Goal: Task Accomplishment & Management: Manage account settings

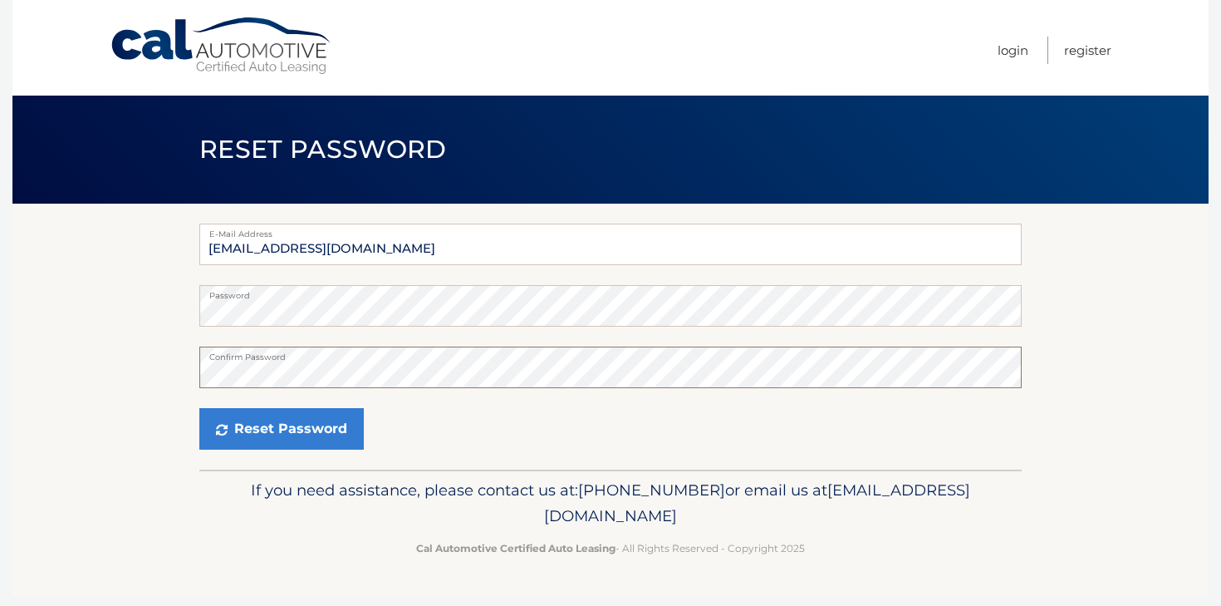
click at [199, 408] on button "Reset Password" at bounding box center [281, 429] width 164 height 42
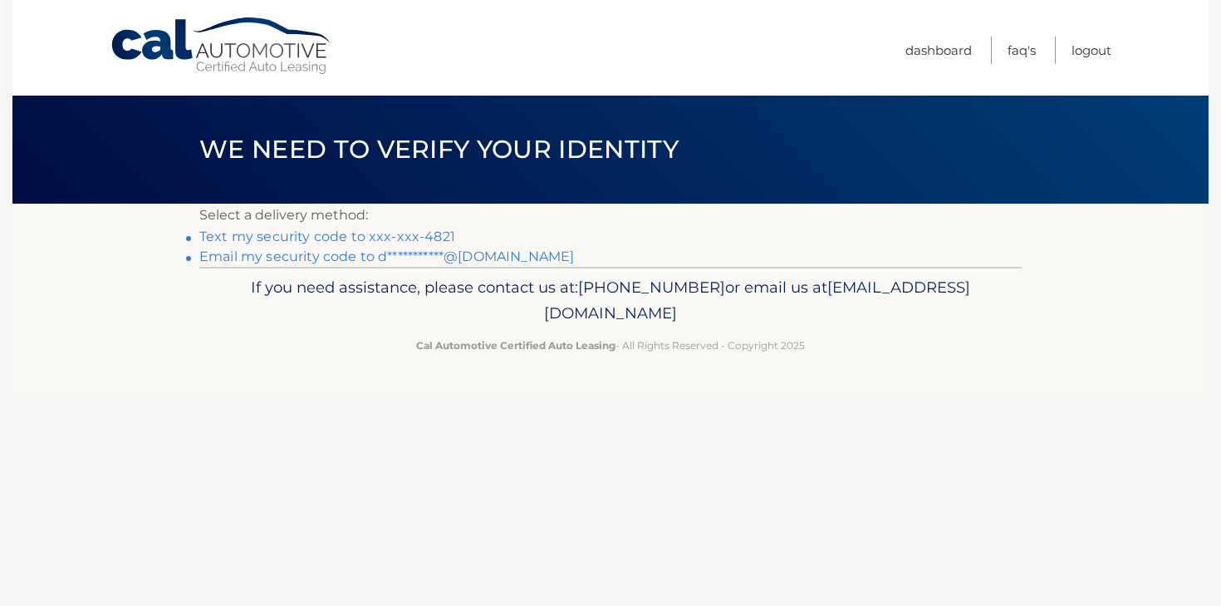
click at [439, 233] on link "Text my security code to xxx-xxx-4821" at bounding box center [327, 236] width 256 height 16
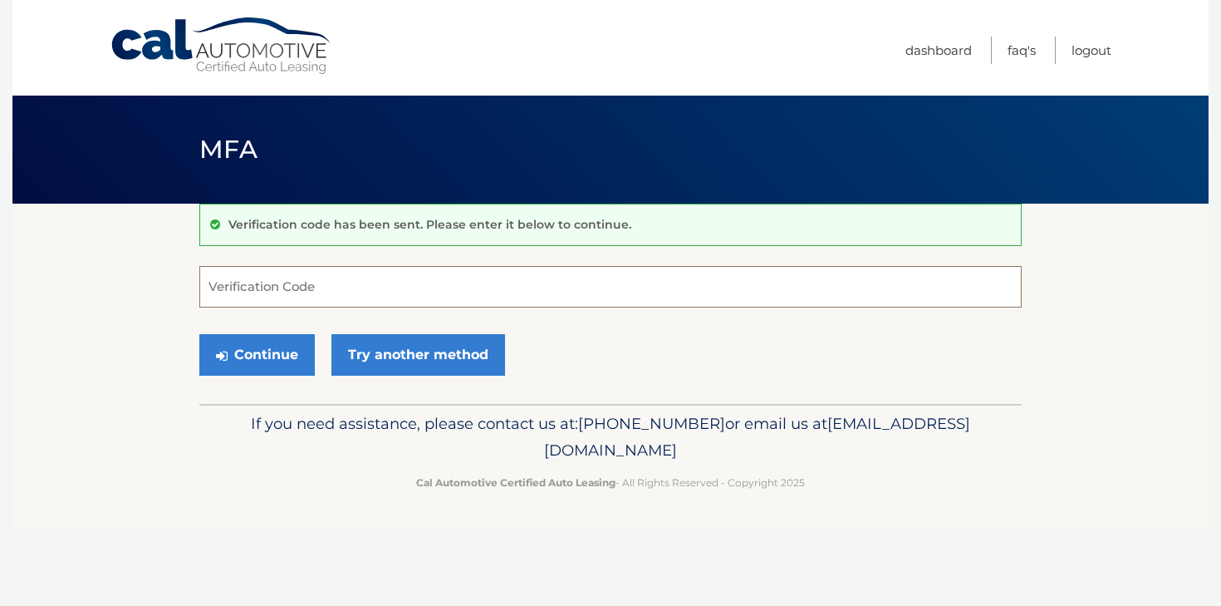
click at [361, 269] on input "Verification Code" at bounding box center [610, 287] width 822 height 42
paste input "859767"
type input "859767"
click at [287, 351] on button "Continue" at bounding box center [256, 355] width 115 height 42
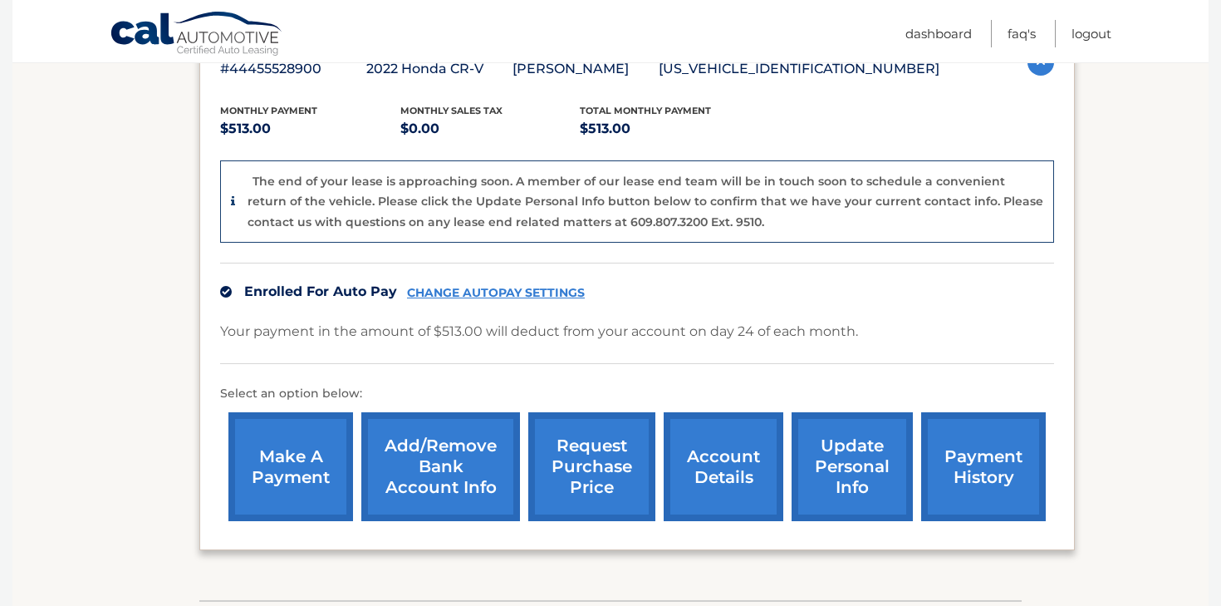
scroll to position [326, 0]
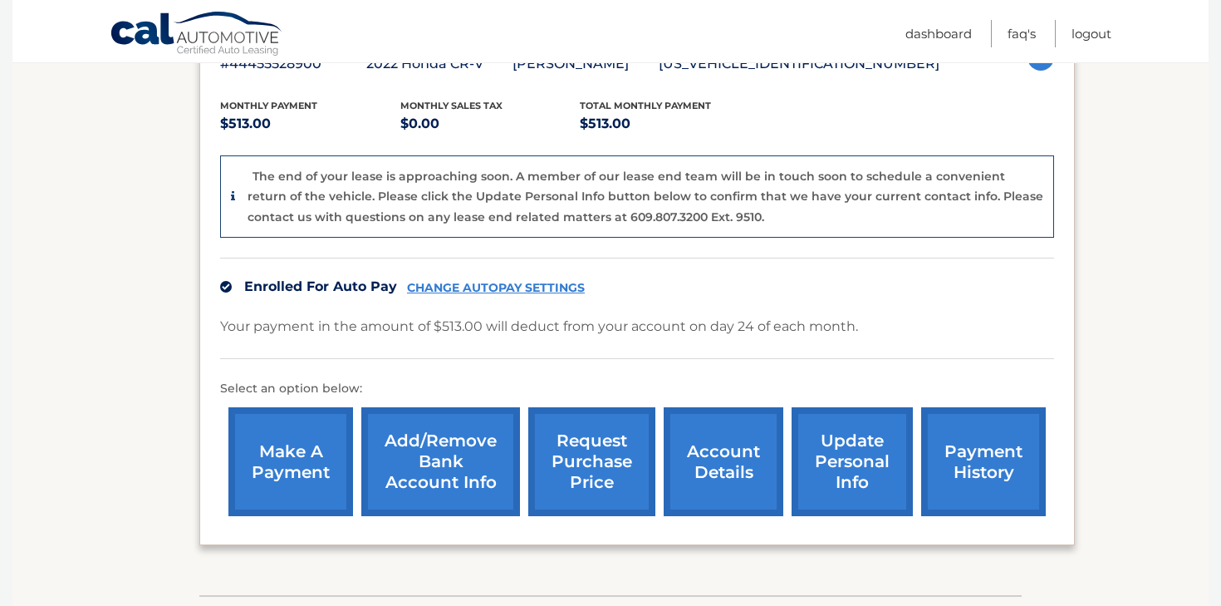
click at [513, 285] on link "CHANGE AUTOPAY SETTINGS" at bounding box center [496, 288] width 178 height 14
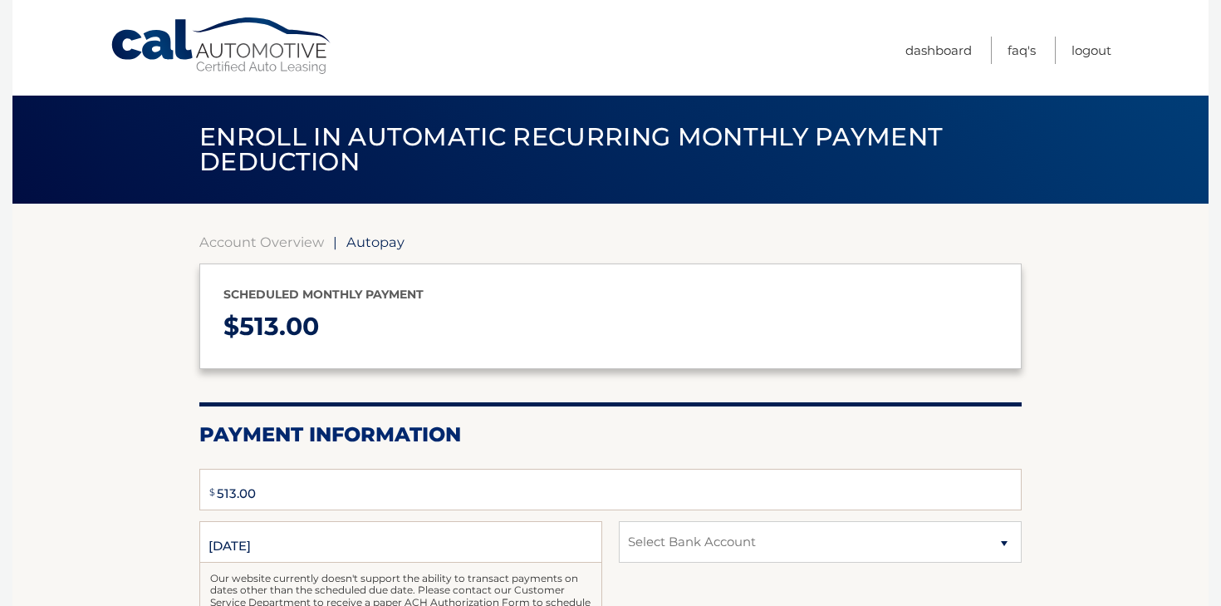
type input "513"
select select "MzNlYjFlMWEtMTE0ZC00YTA2LTk2YmEtNzE4NzBmYjEyMGUw"
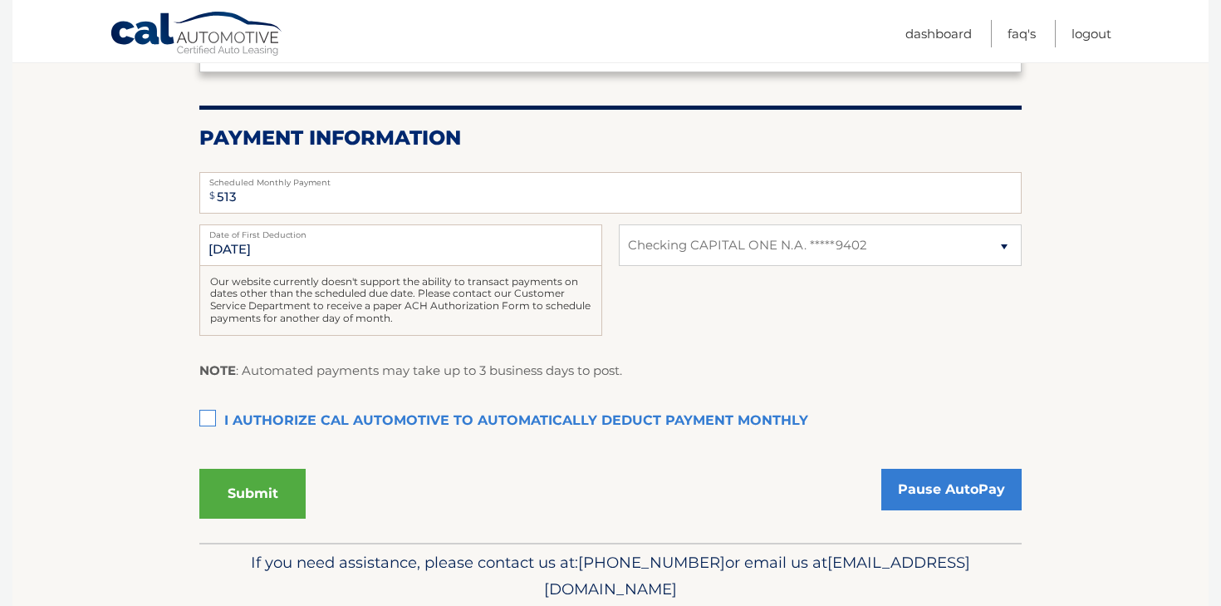
scroll to position [316, 0]
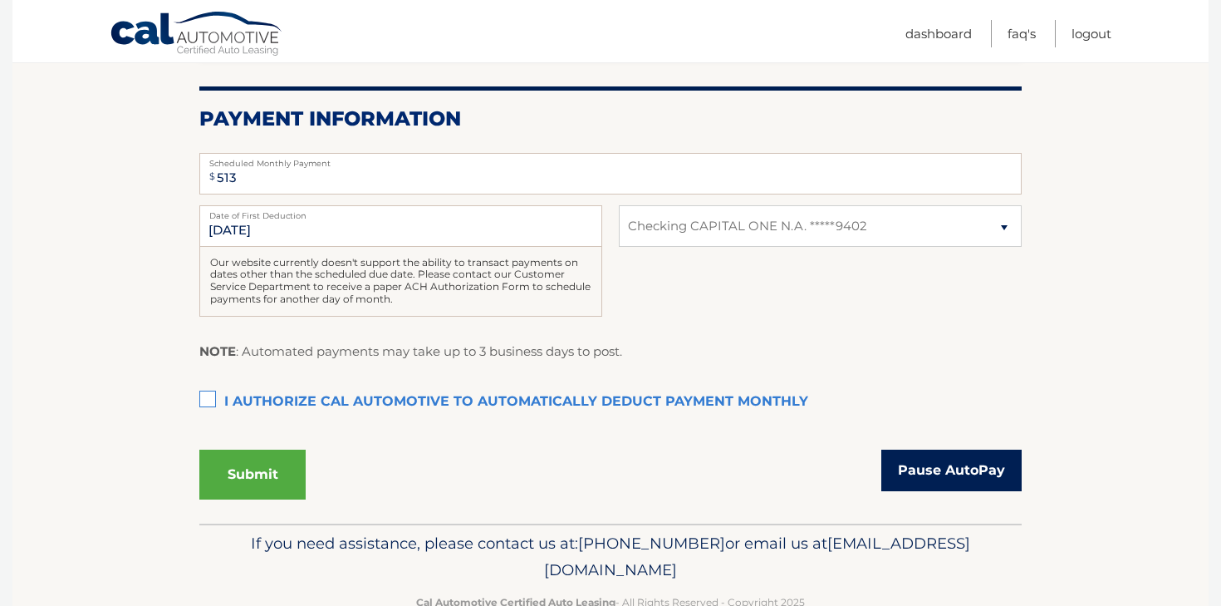
click at [929, 475] on link "Pause AutoPay" at bounding box center [951, 470] width 140 height 42
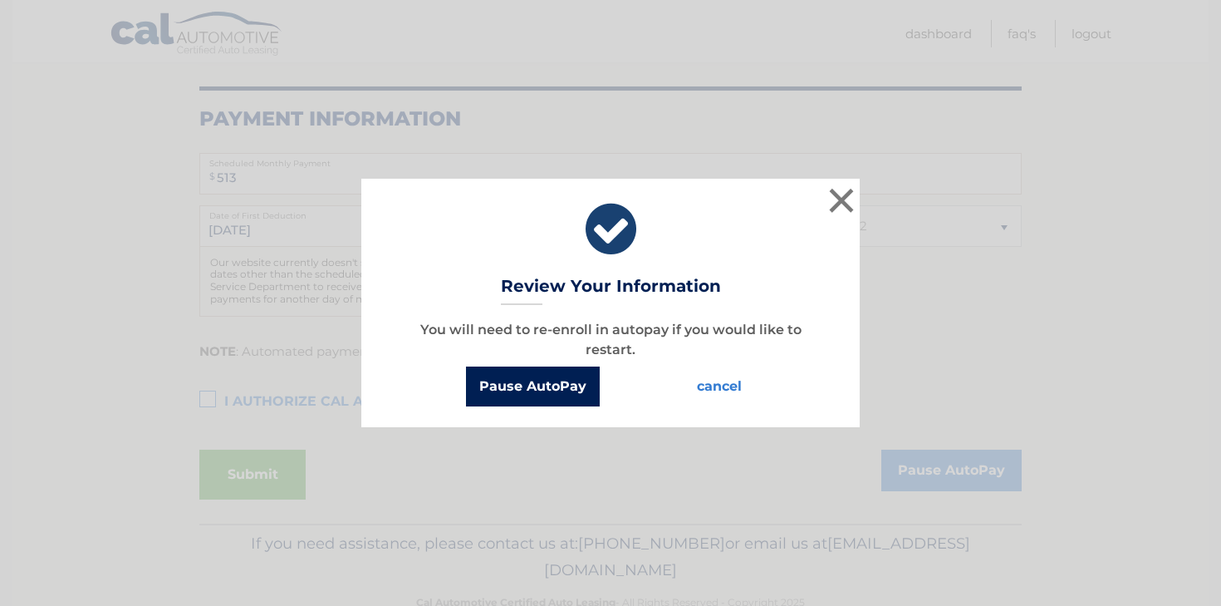
click at [507, 385] on button "Pause AutoPay" at bounding box center [533, 386] width 134 height 40
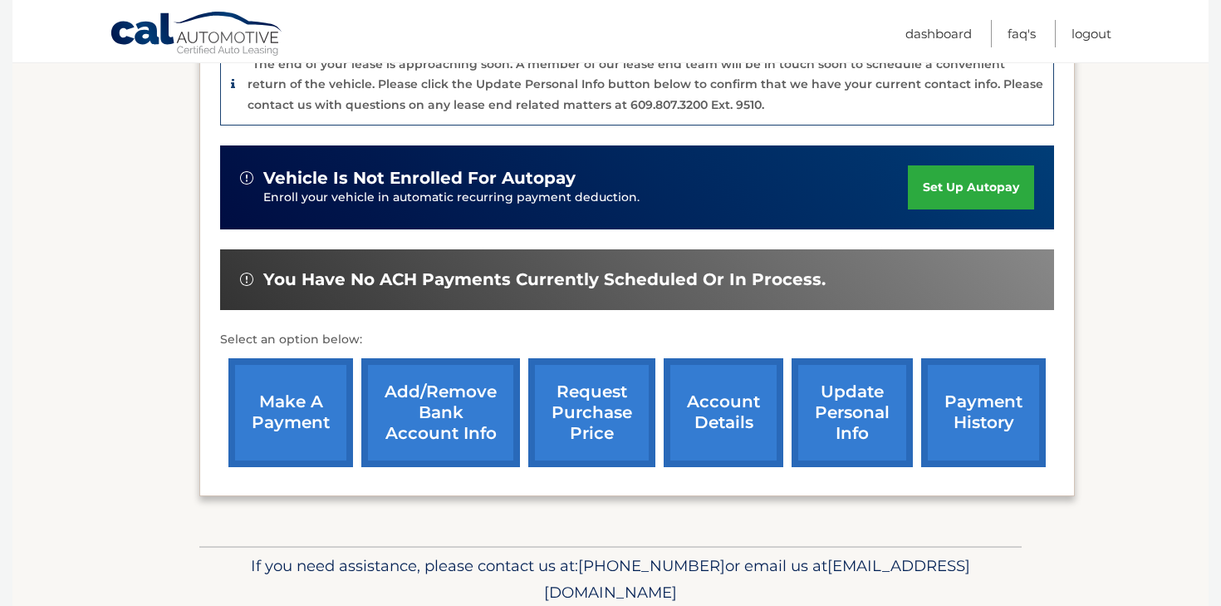
scroll to position [439, 0]
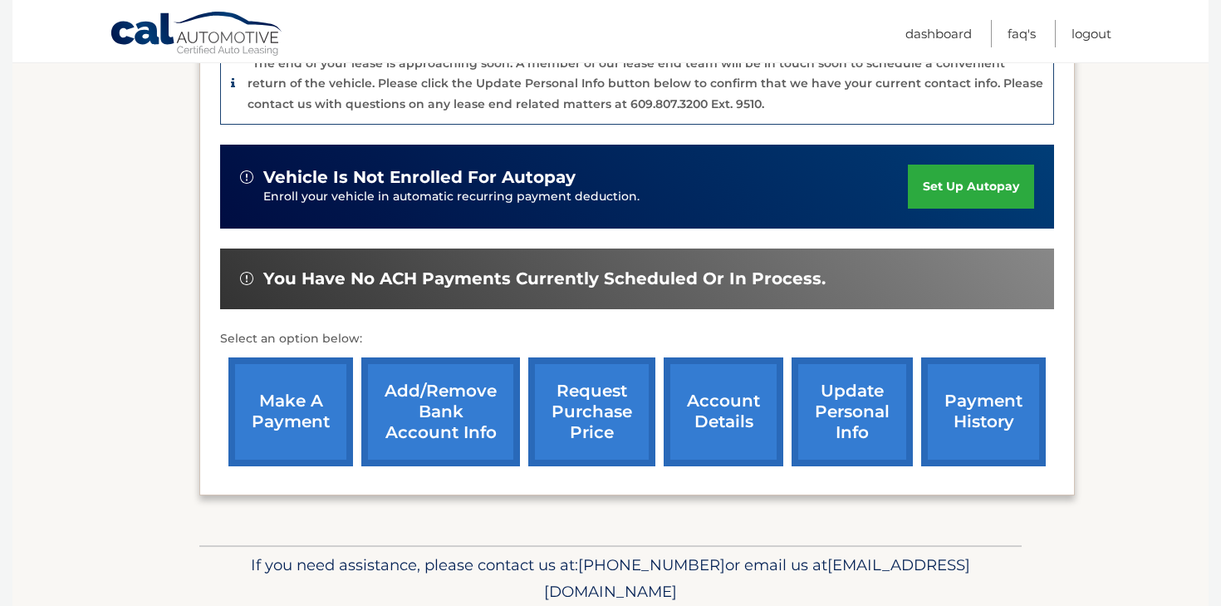
click at [993, 412] on link "payment history" at bounding box center [983, 411] width 125 height 109
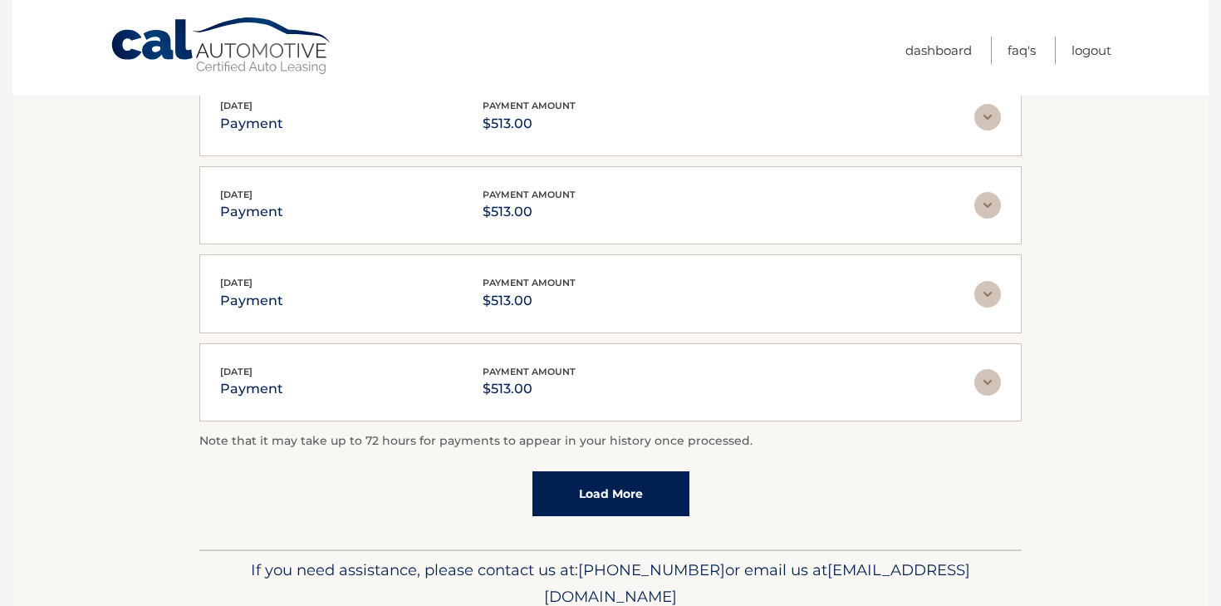
scroll to position [483, 0]
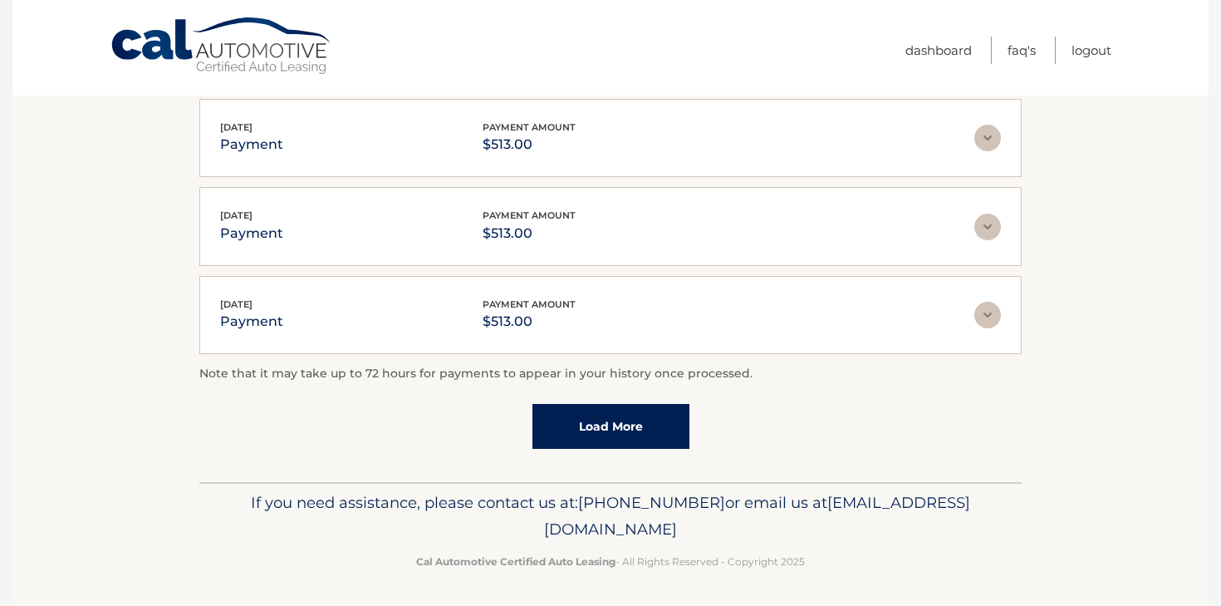
click at [655, 424] on link "Load More" at bounding box center [610, 426] width 157 height 45
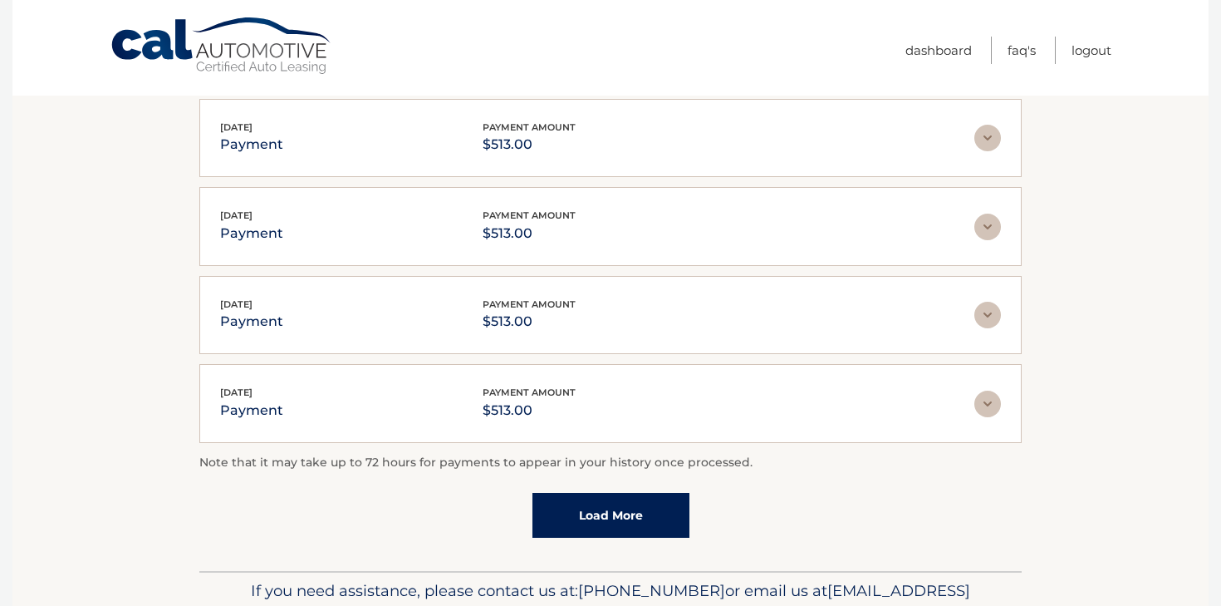
click at [631, 516] on link "Load More" at bounding box center [610, 515] width 157 height 45
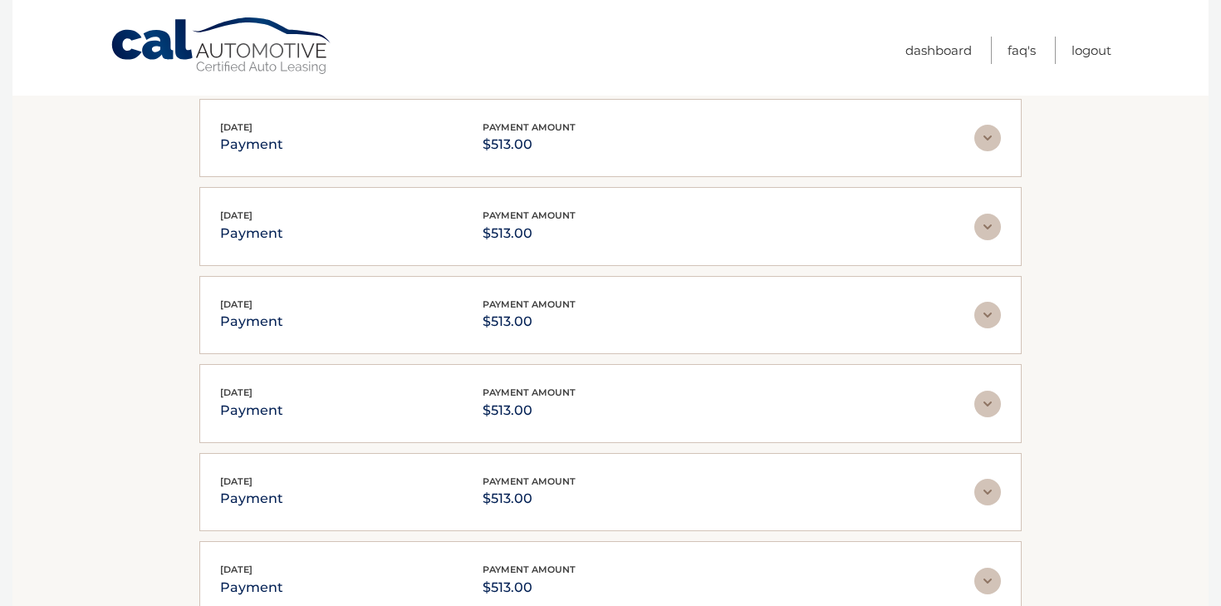
scroll to position [1012, 0]
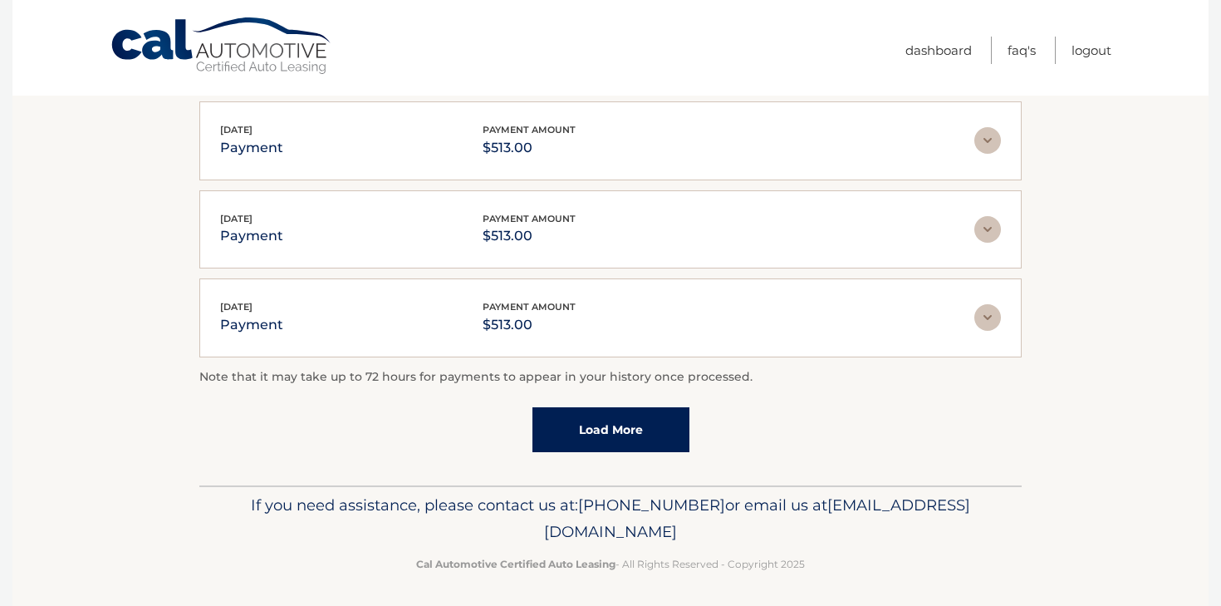
click at [639, 419] on link "Load More" at bounding box center [610, 429] width 157 height 45
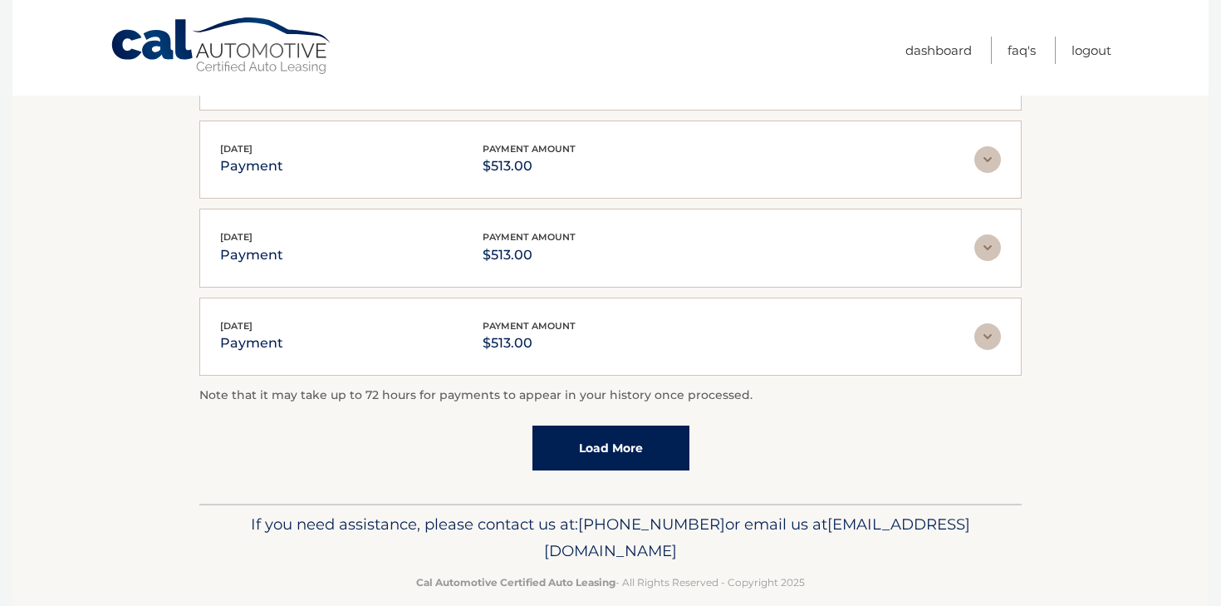
scroll to position [1452, 0]
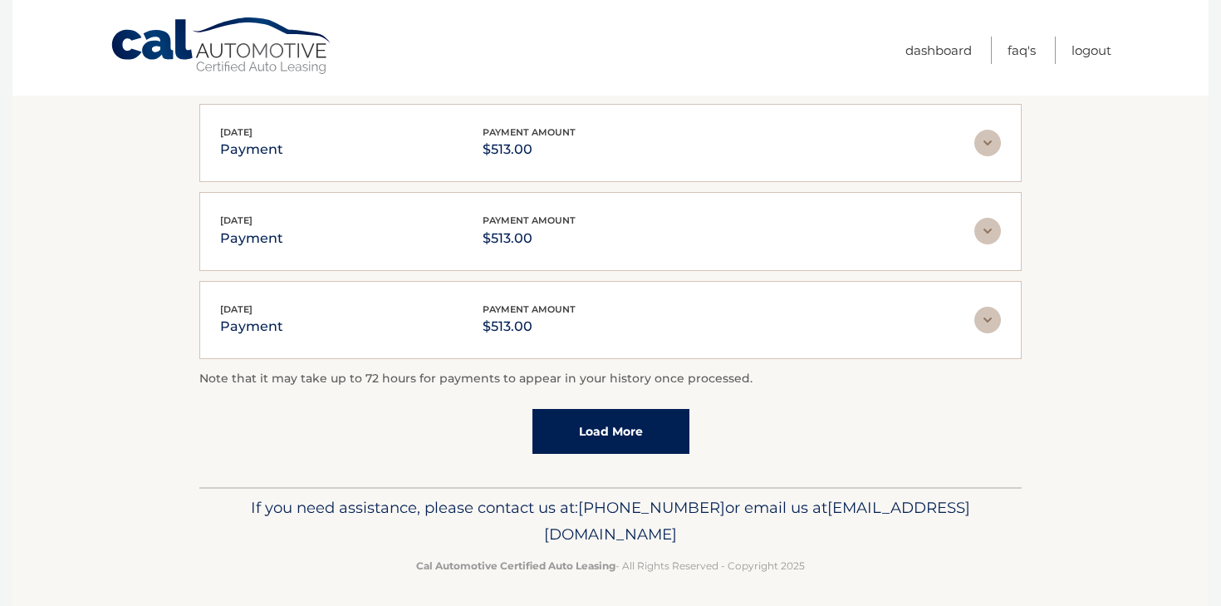
click at [636, 411] on link "Load More" at bounding box center [610, 431] width 157 height 45
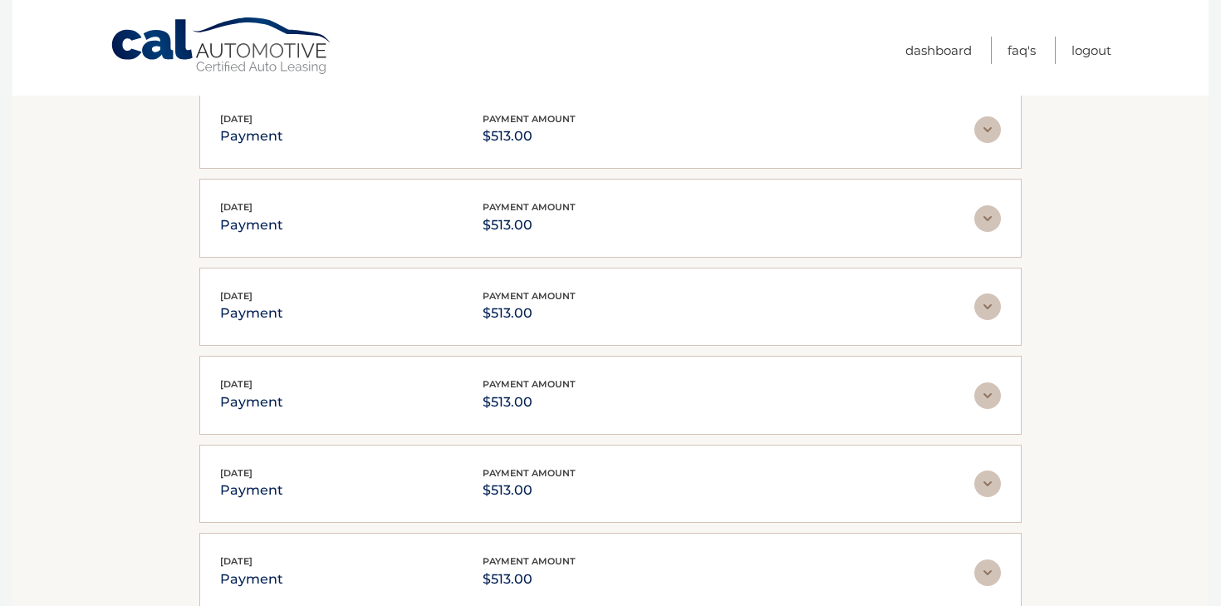
scroll to position [1892, 0]
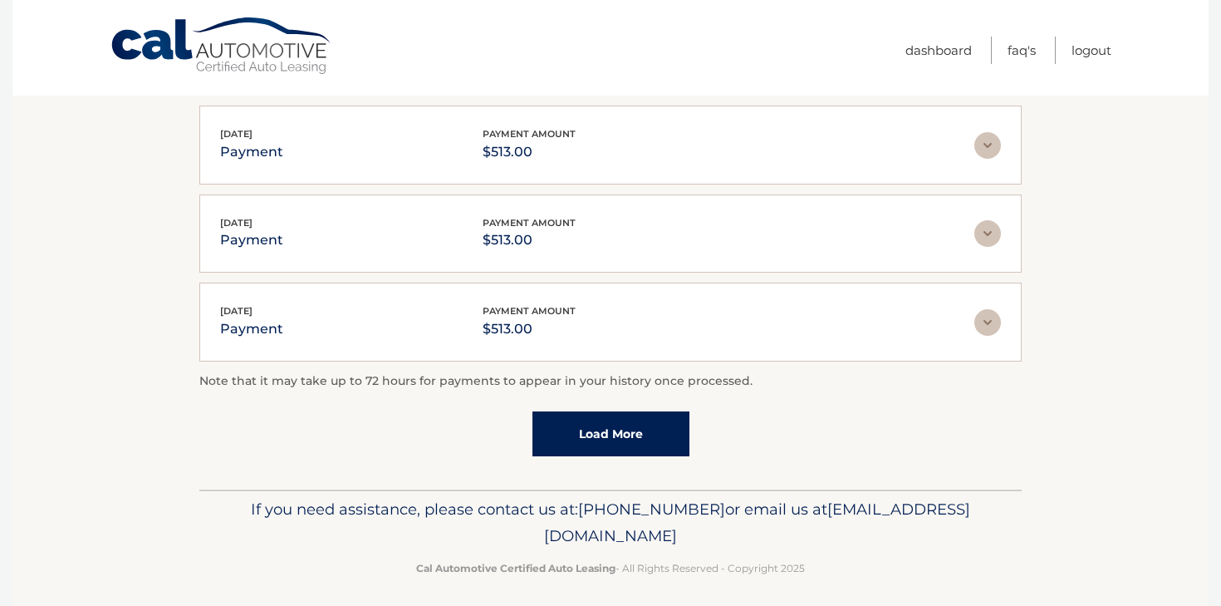
click at [635, 397] on div "Note that it may take up to 72 hours for payments to appear in your history onc…" at bounding box center [610, 413] width 822 height 85
click at [634, 415] on link "Load More" at bounding box center [610, 433] width 157 height 45
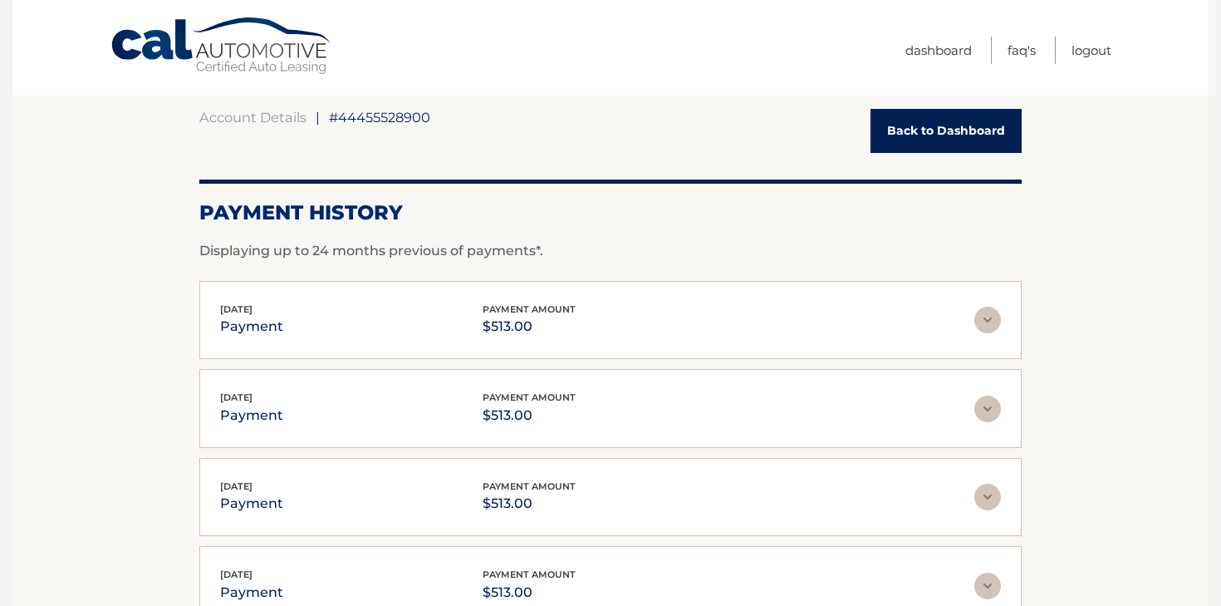
scroll to position [0, 0]
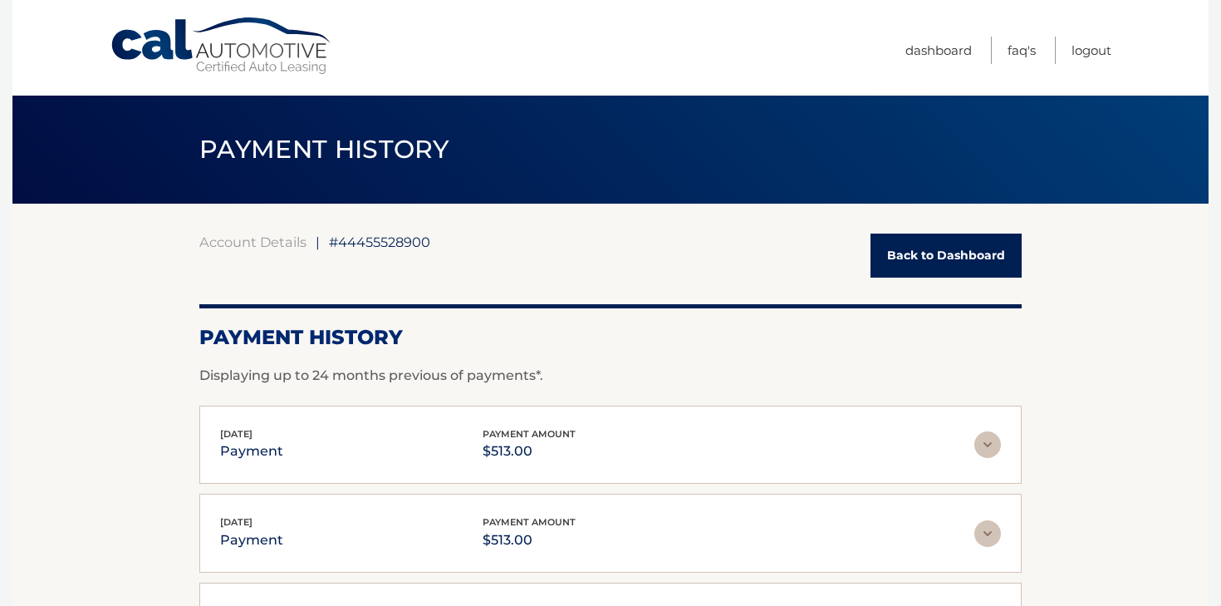
click at [974, 237] on link "Back to Dashboard" at bounding box center [946, 255] width 151 height 44
